Goal: Information Seeking & Learning: Find specific fact

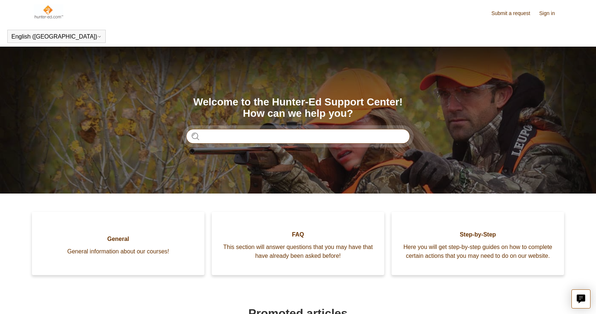
click at [242, 130] on input "Search" at bounding box center [298, 136] width 224 height 15
type input "******"
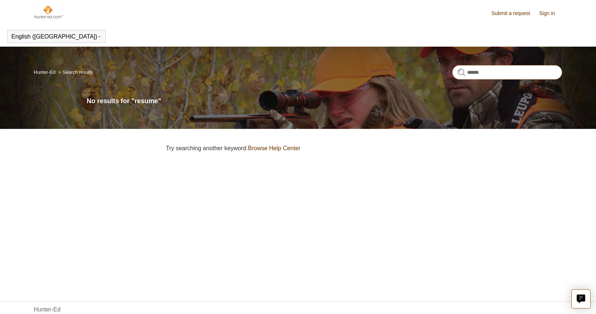
click at [493, 74] on input "******" at bounding box center [507, 72] width 110 height 15
type input "*"
